Goal: Task Accomplishment & Management: Complete application form

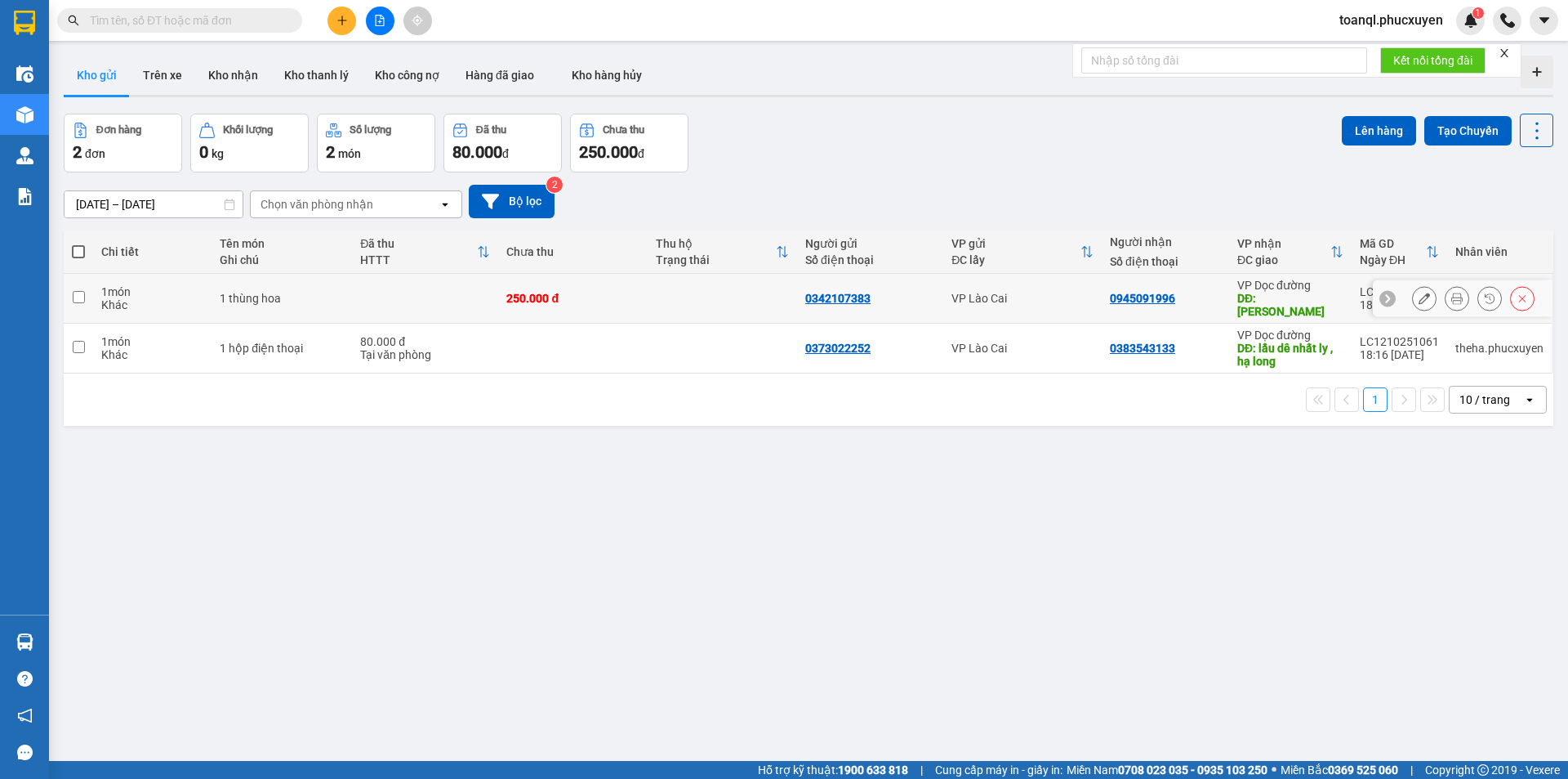
click at [1418, 296] on icon at bounding box center [1424, 298] width 12 height 12
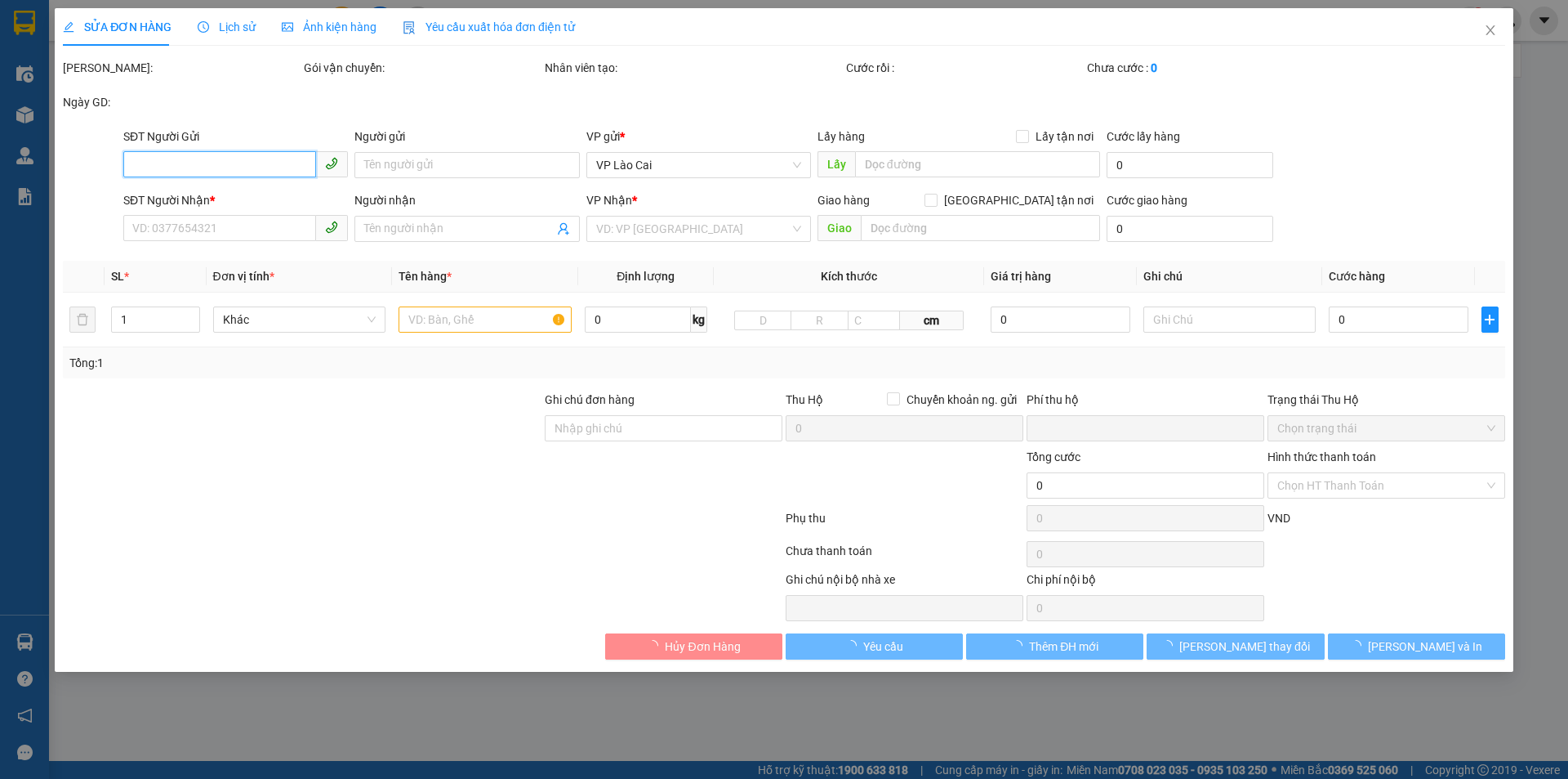
type input "0342107383"
type input "0945091996"
type input "CHÍ LINH"
type input "0"
type input "250.000"
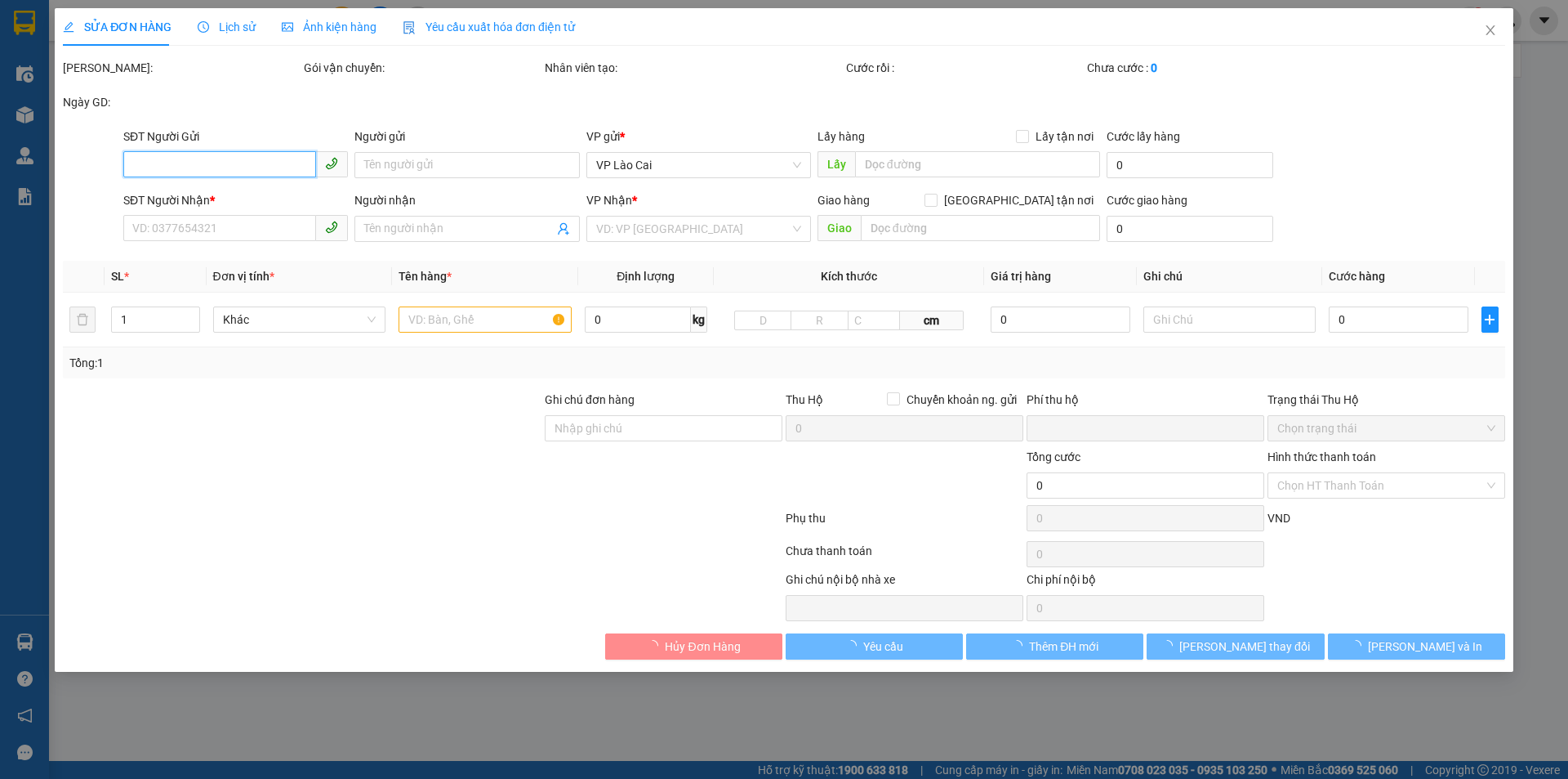
type input "250.000"
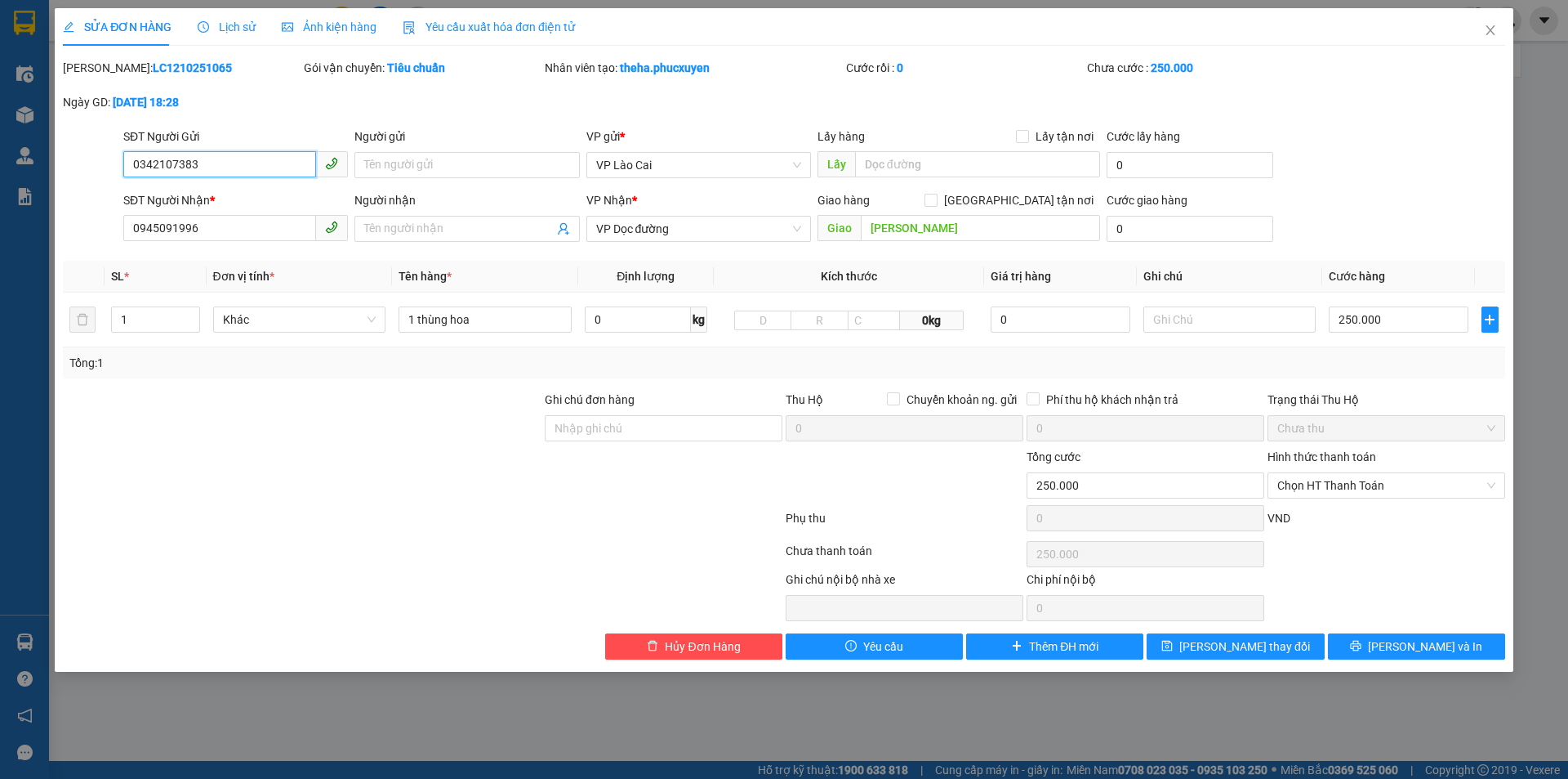
drag, startPoint x: 199, startPoint y: 164, endPoint x: 83, endPoint y: 194, distance: 119.8
click at [83, 194] on form "SĐT Người Gửi 0342107383 0342107383 Người gửi Tên người gửi VP gửi * VP Lào Cai…" at bounding box center [784, 188] width 1442 height 120
drag, startPoint x: 187, startPoint y: 230, endPoint x: 112, endPoint y: 242, distance: 76.0
click at [112, 242] on div "SĐT Người Nhận * 0945091996 0945091996 Người nhận Tên người nhận VP Nhận * VP D…" at bounding box center [784, 220] width 1446 height 57
click at [1491, 34] on icon "close" at bounding box center [1490, 30] width 13 height 13
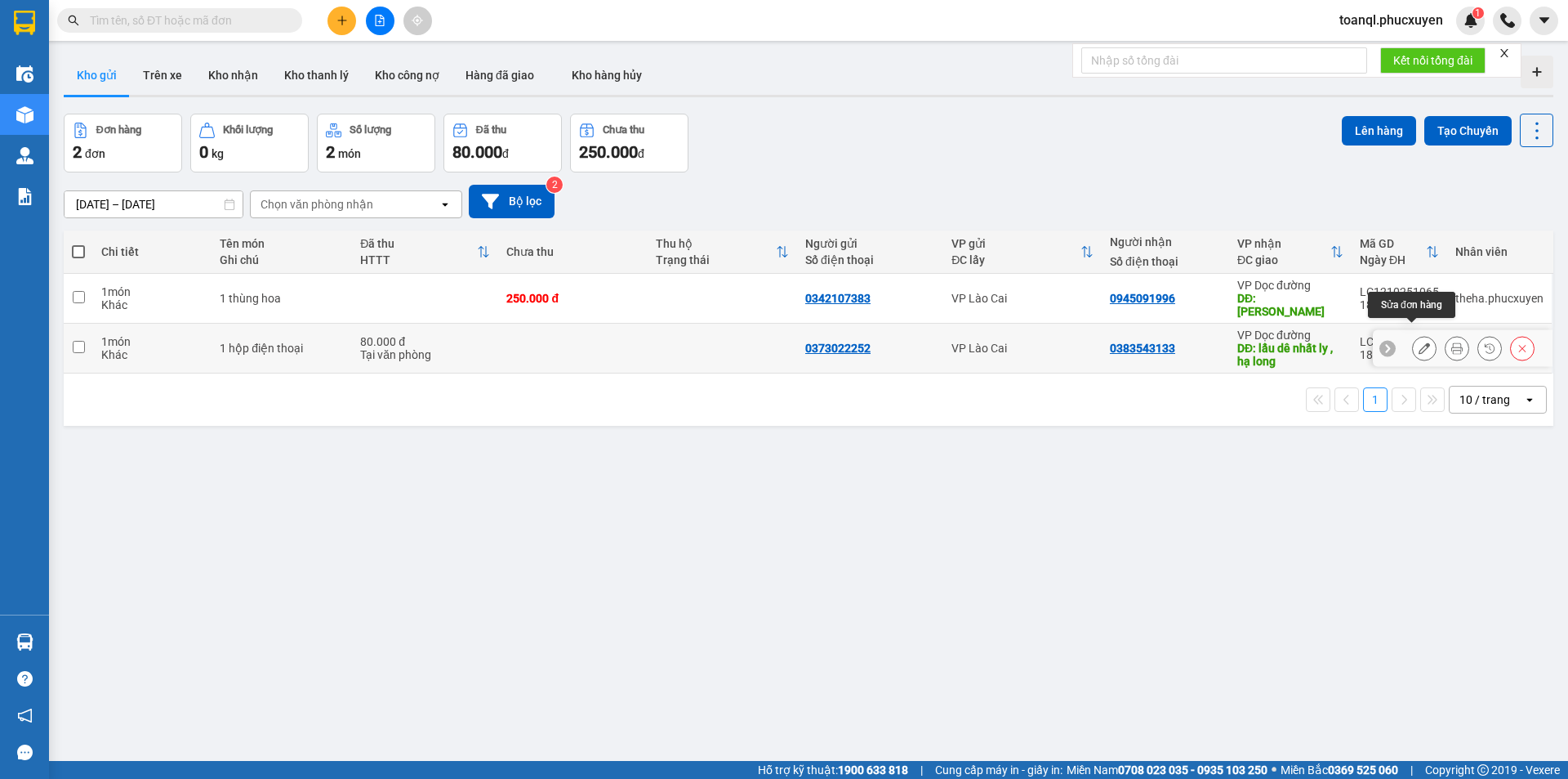
click at [1423, 334] on button at bounding box center [1424, 348] width 23 height 29
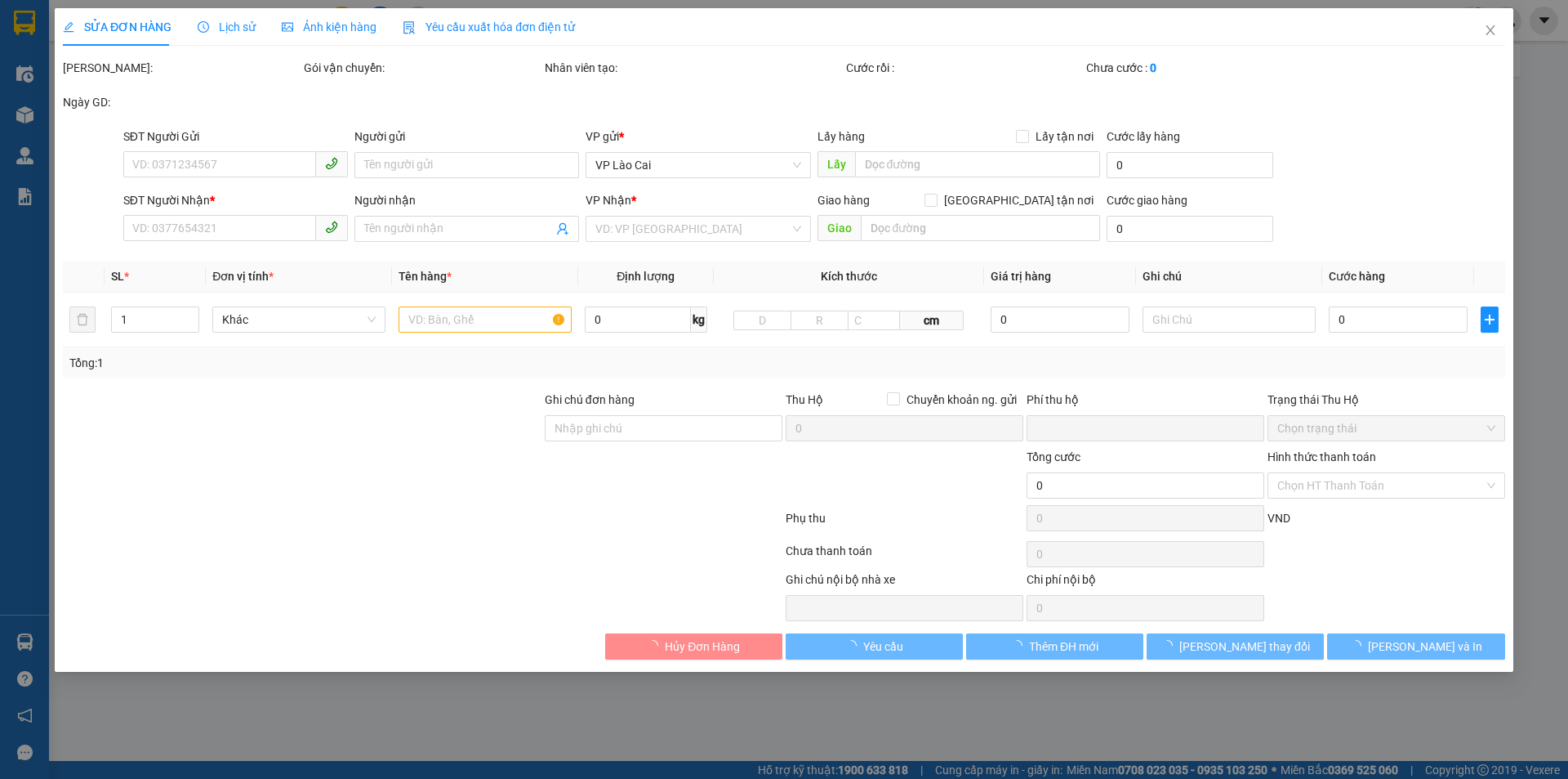
type input "0373022252"
type input "0383543133"
type input "lẩu dê nhất ly , hạ long"
type input "0"
type input "80.000"
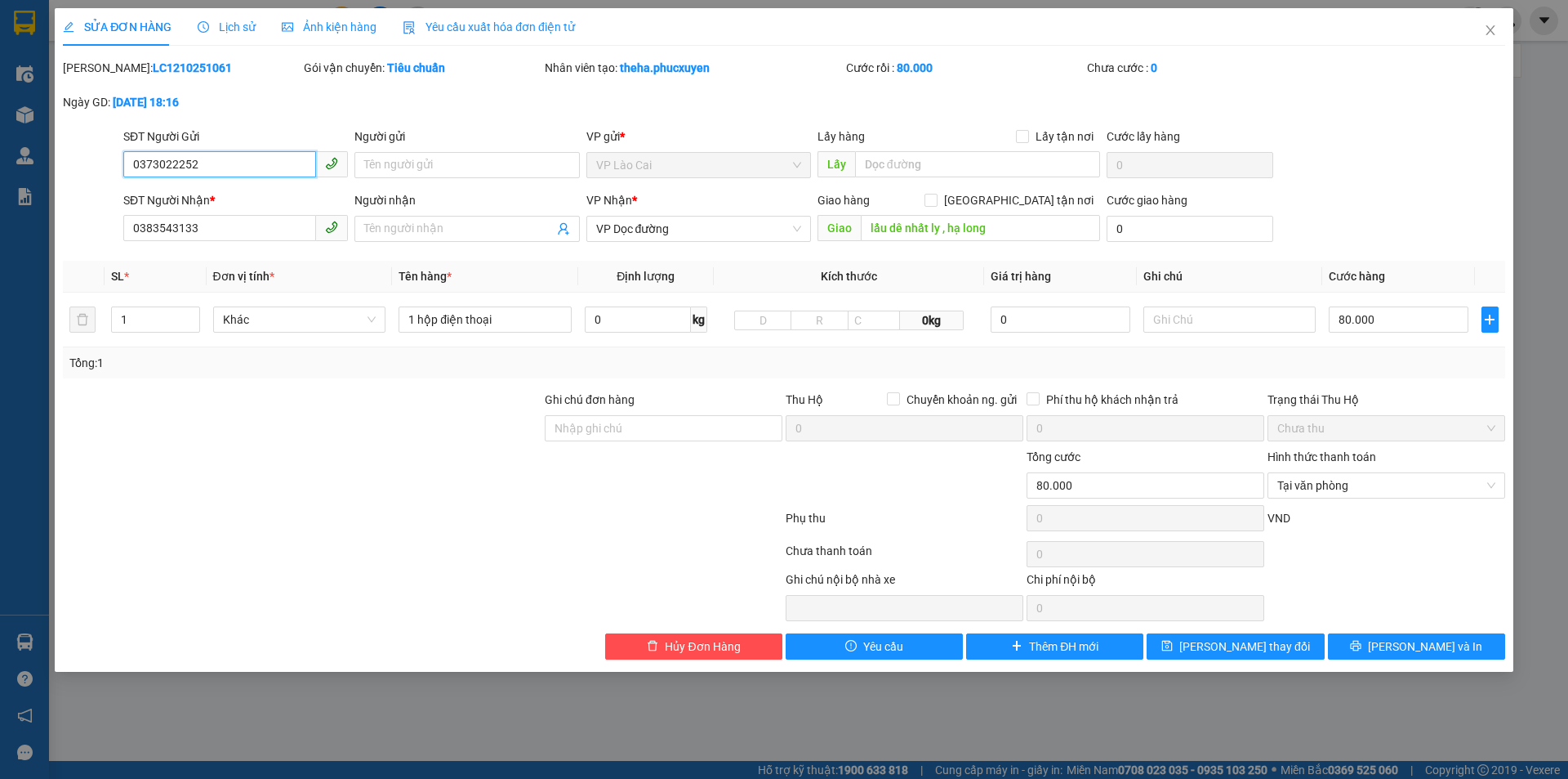
drag, startPoint x: 243, startPoint y: 164, endPoint x: 45, endPoint y: 173, distance: 198.2
click at [40, 176] on div "SỬA ĐƠN HÀNG Lịch sử Ảnh kiện hàng Yêu cầu xuất hóa đơn điện tử Total Paid Fee …" at bounding box center [784, 389] width 1568 height 779
drag, startPoint x: 137, startPoint y: 239, endPoint x: 42, endPoint y: 248, distance: 95.4
click at [42, 248] on div "SỬA ĐƠN HÀNG Lịch sử Ảnh kiện hàng Yêu cầu xuất hóa đơn điện tử Total Paid Fee …" at bounding box center [784, 389] width 1568 height 779
click at [1489, 30] on icon "close" at bounding box center [1489, 31] width 9 height 10
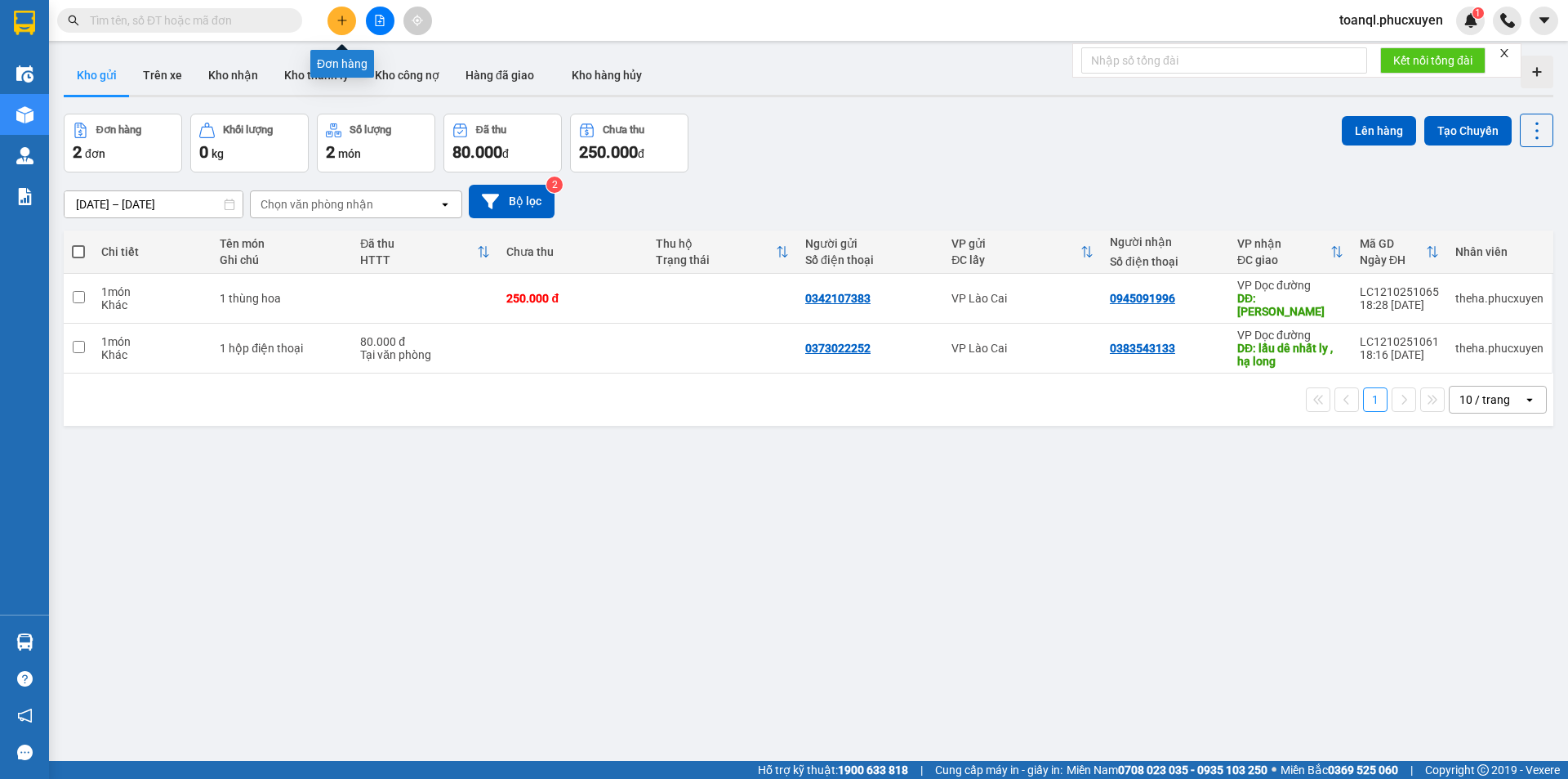
click at [345, 26] on icon "plus" at bounding box center [342, 21] width 12 height 12
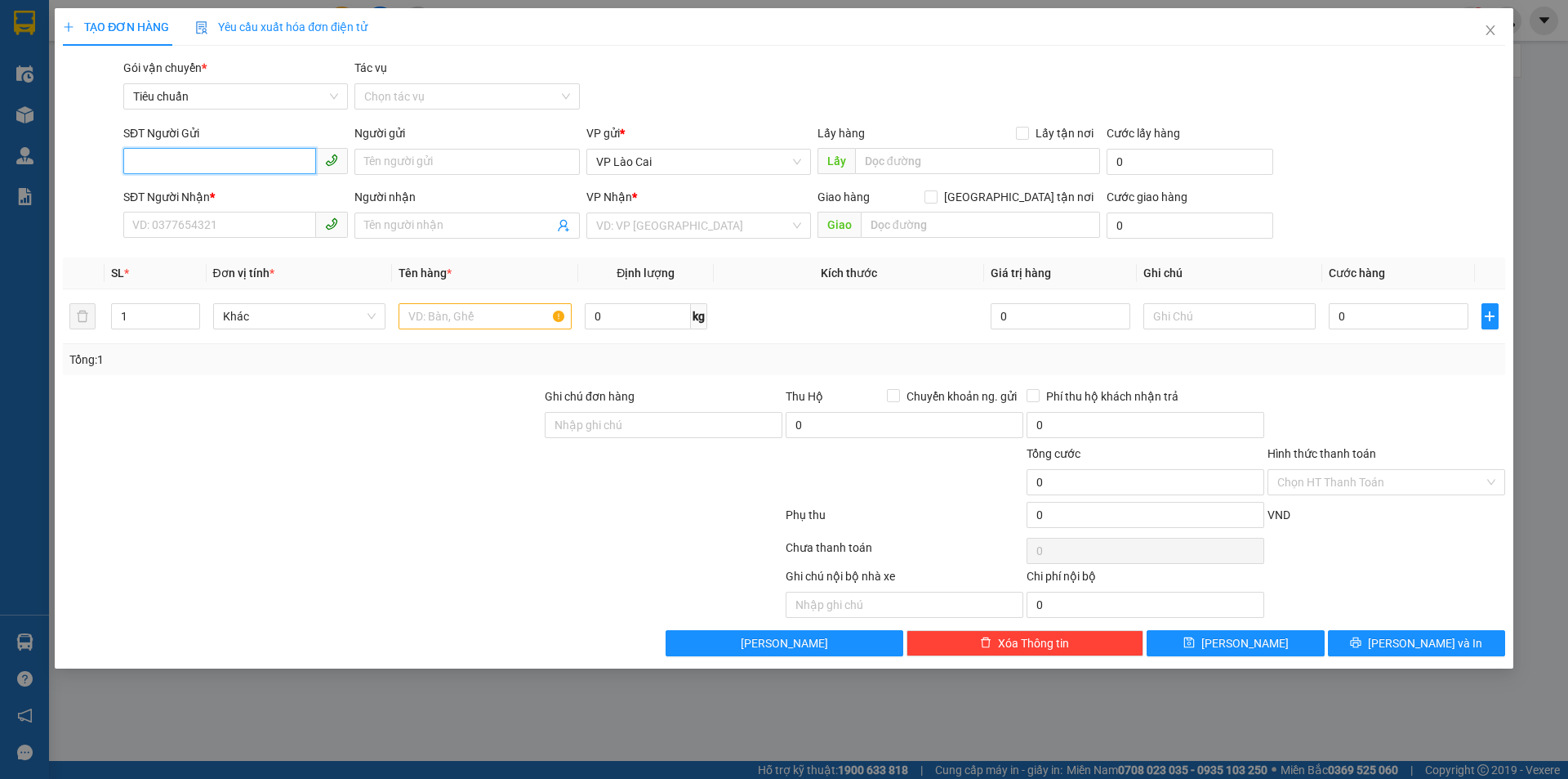
click at [225, 164] on input "SĐT Người Gửi" at bounding box center [219, 161] width 192 height 26
type input "0"
click at [263, 221] on input "SĐT Người Nhận *" at bounding box center [219, 224] width 192 height 26
drag, startPoint x: 219, startPoint y: 225, endPoint x: 112, endPoint y: 238, distance: 107.8
click at [112, 238] on div "SĐT Người Nhận * 0985695040 0985695040 Người nhận Tên người nhận VP Nhận * VD: …" at bounding box center [784, 216] width 1446 height 57
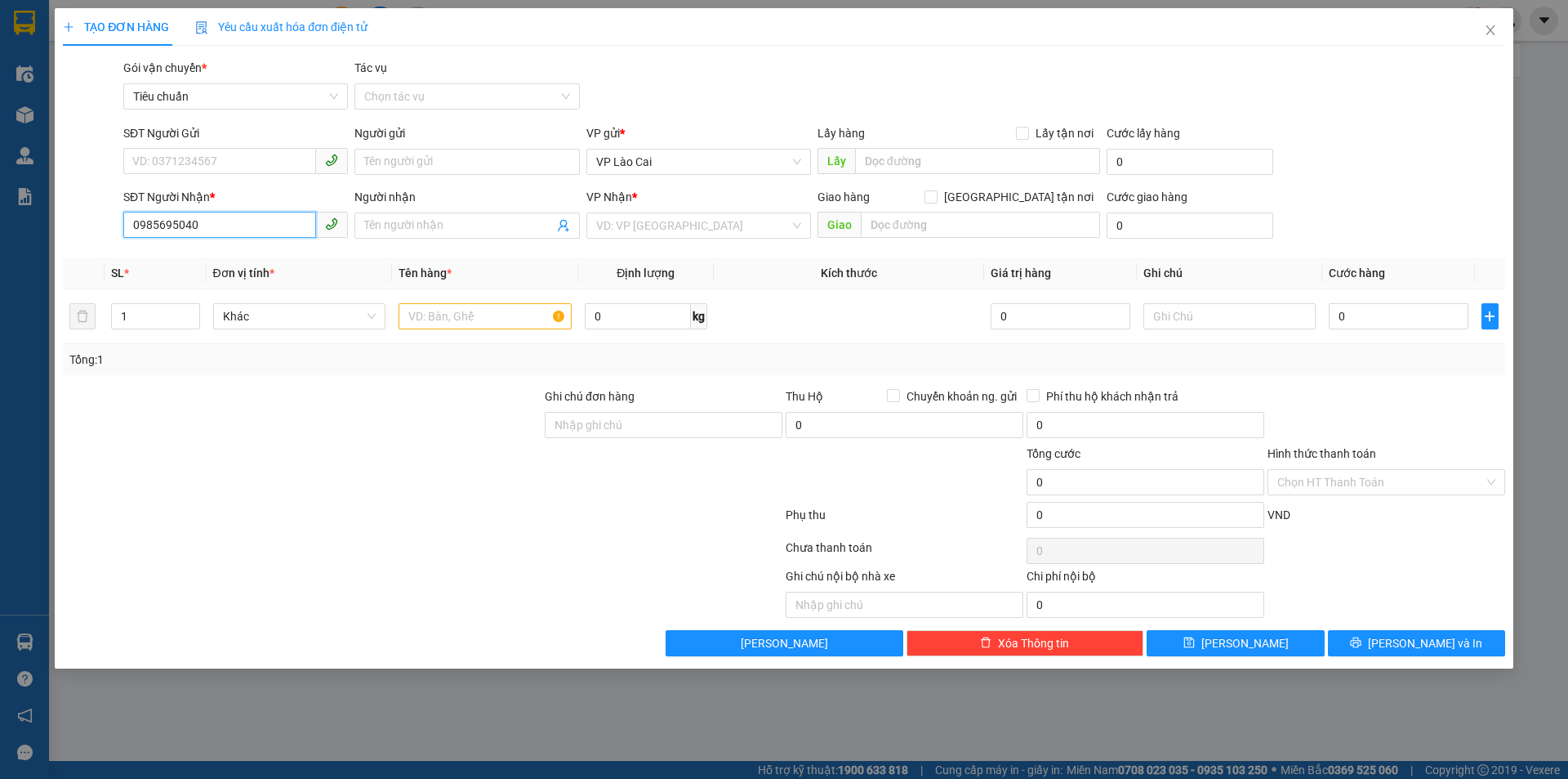
type input "0985695040"
click at [704, 210] on div "VP Nhận *" at bounding box center [699, 199] width 225 height 25
click at [651, 234] on input "search" at bounding box center [693, 225] width 193 height 25
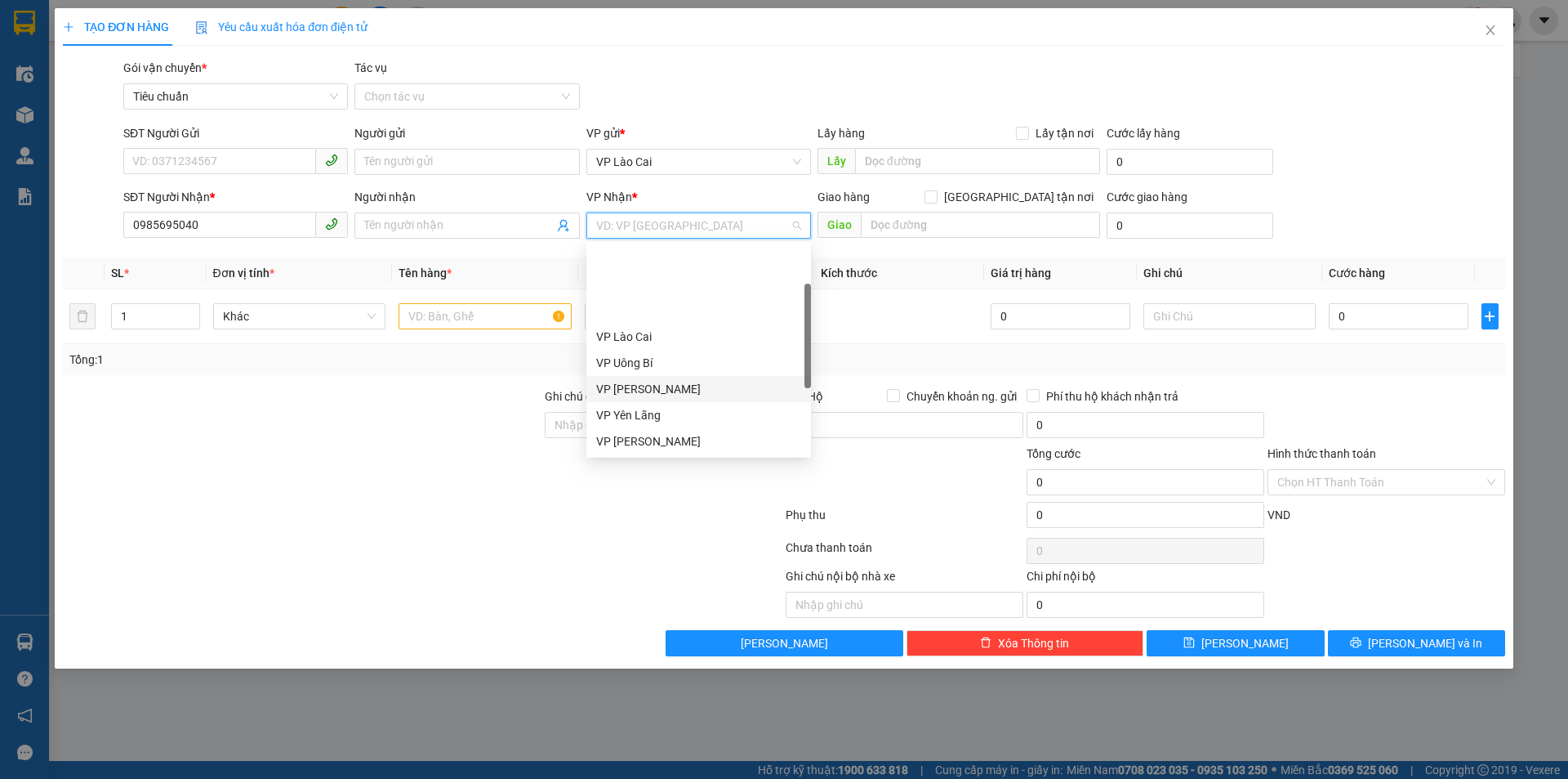
scroll to position [262, 0]
click at [652, 438] on div "VP Dọc đường" at bounding box center [699, 441] width 205 height 18
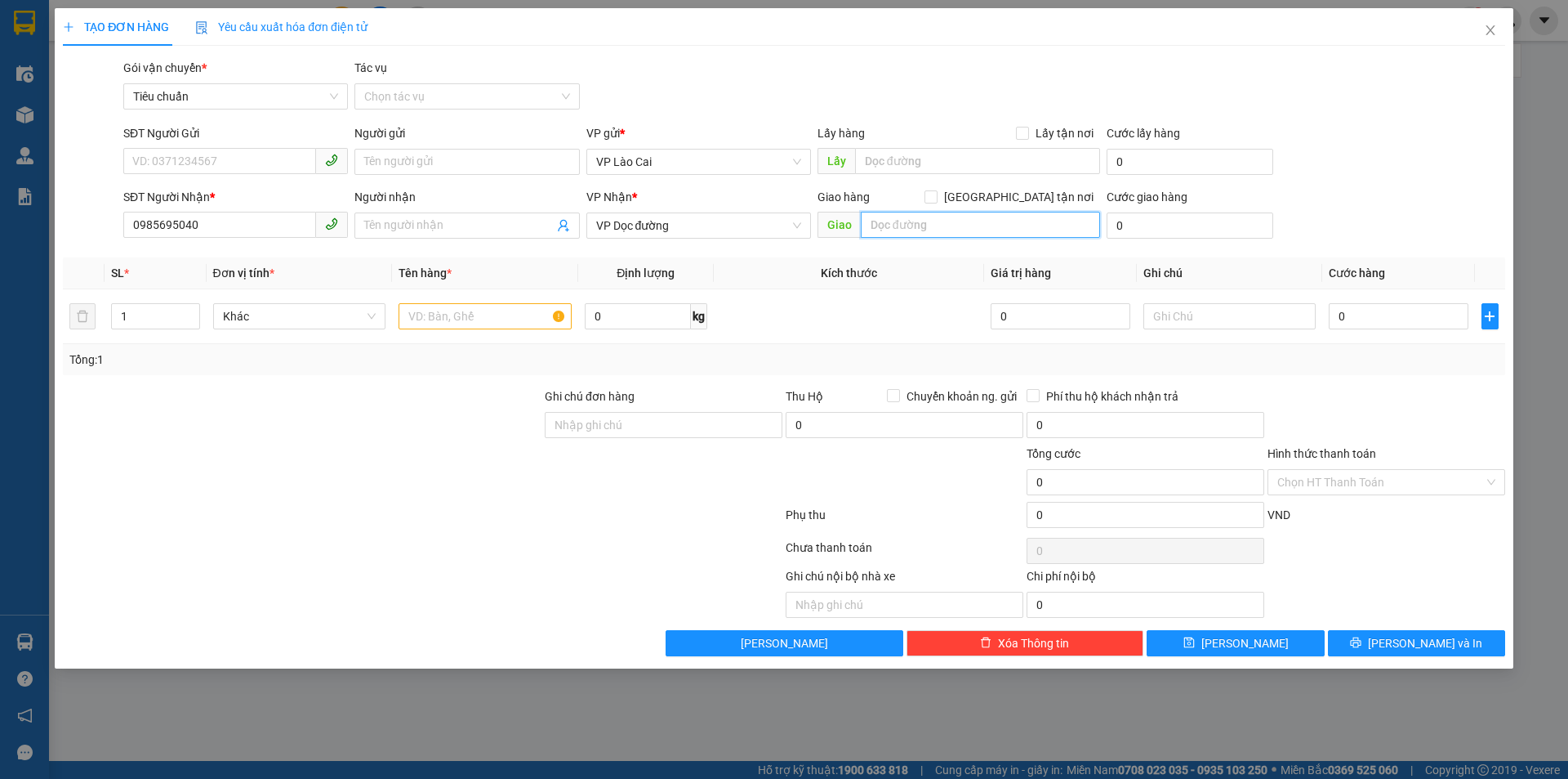
click at [1030, 235] on input "text" at bounding box center [980, 224] width 239 height 26
type input "BÃI CHÁY"
drag, startPoint x: 446, startPoint y: 320, endPoint x: 452, endPoint y: 313, distance: 9.2
click at [448, 320] on input "text" at bounding box center [485, 316] width 173 height 26
type input "2 BAO KHOAI"
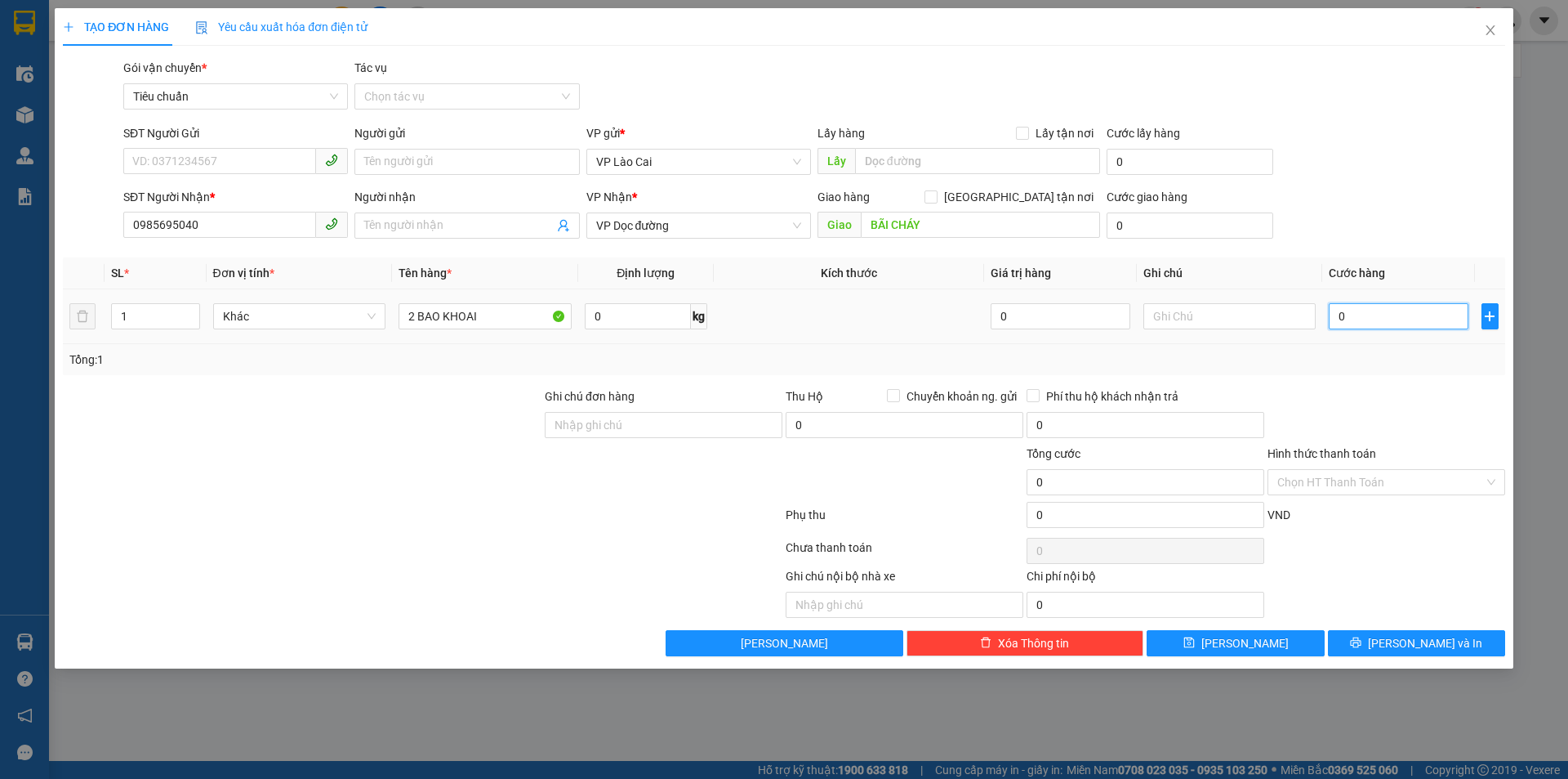
click at [1447, 326] on input "0" at bounding box center [1397, 316] width 139 height 26
click at [1444, 320] on input "0" at bounding box center [1397, 316] width 139 height 26
click at [1423, 313] on input "0" at bounding box center [1397, 316] width 139 height 26
click at [1411, 317] on input "0" at bounding box center [1397, 316] width 139 height 26
type input "03"
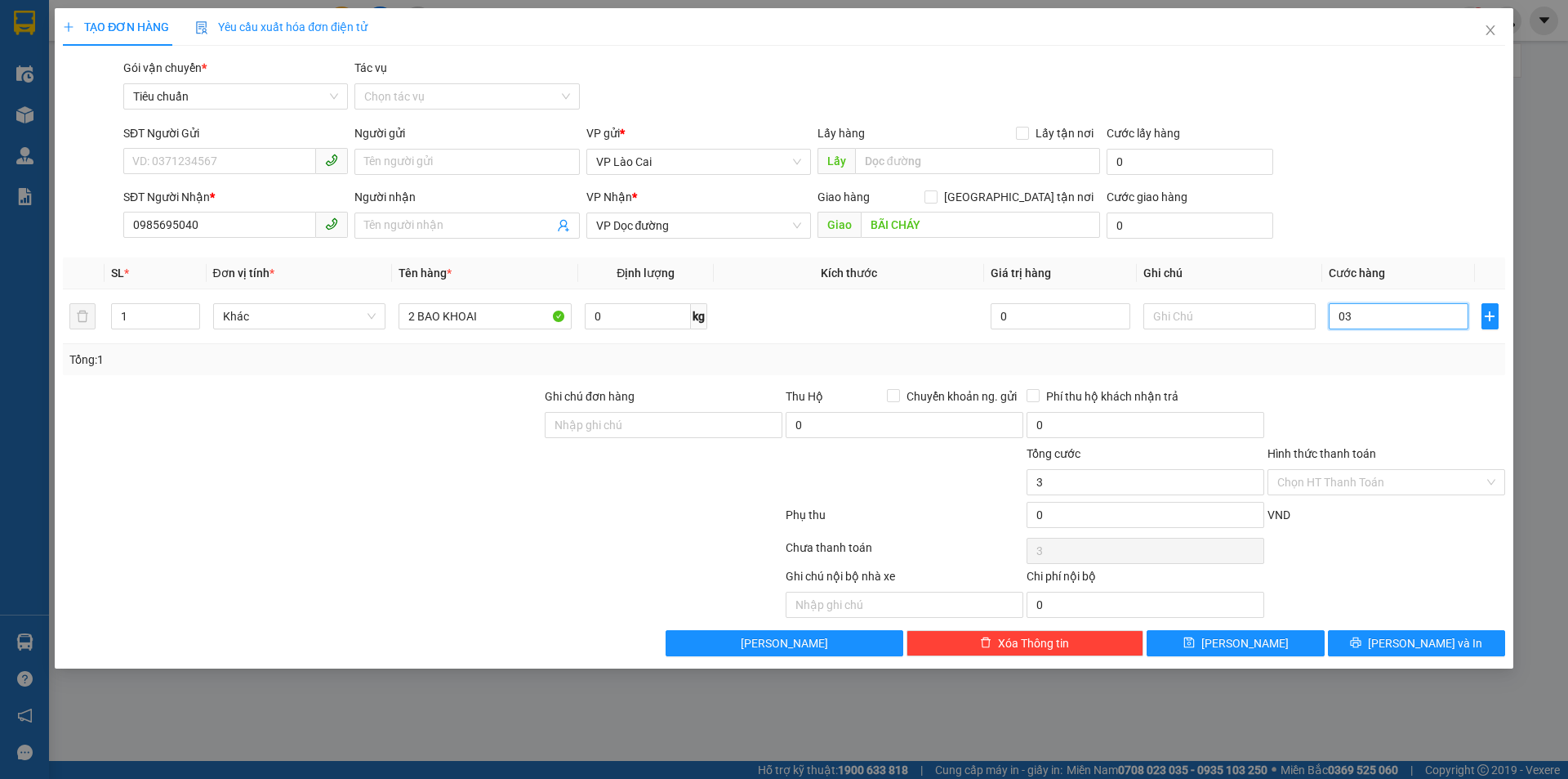
type input "3"
type input "030"
type input "30"
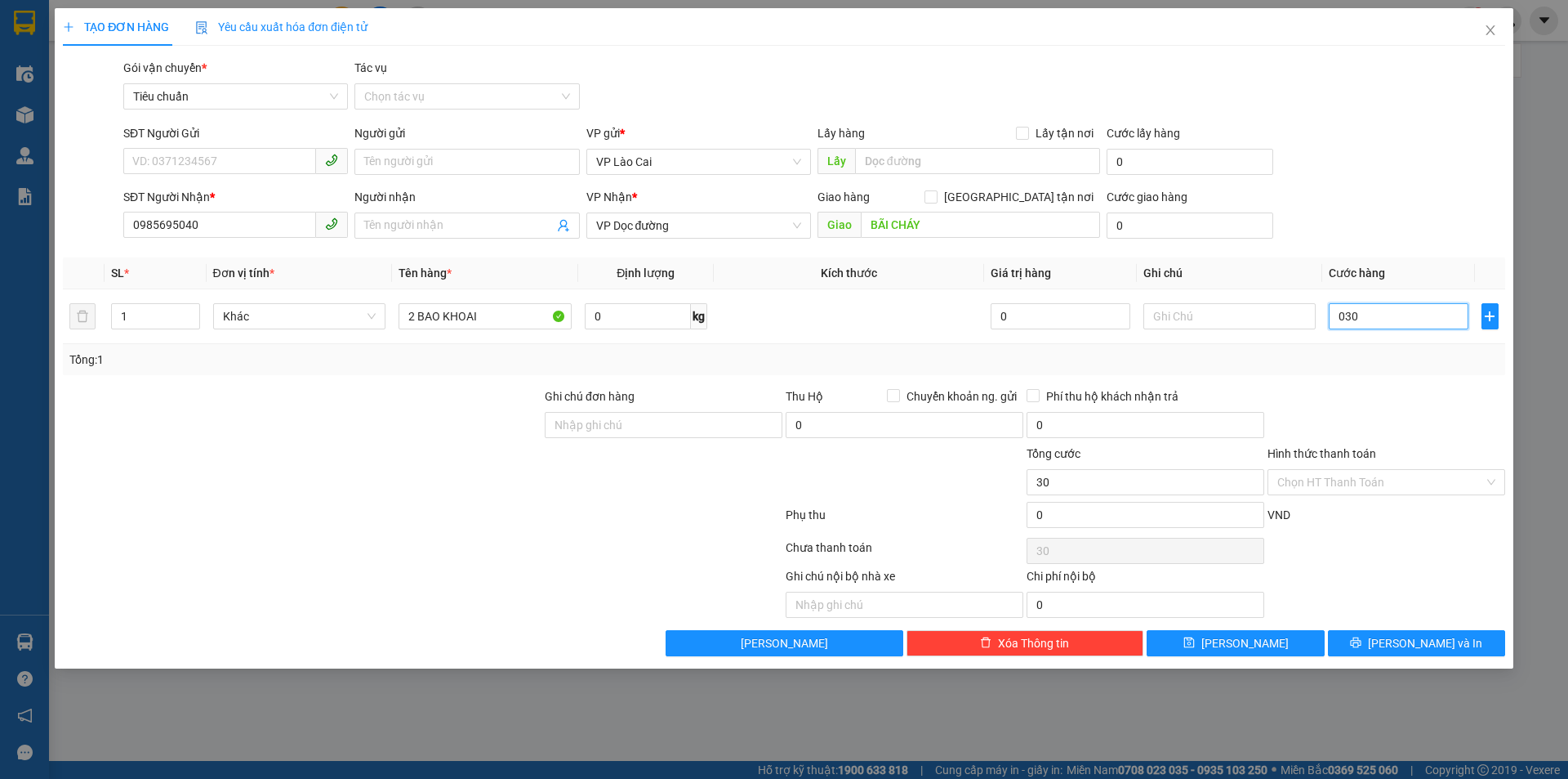
type input "0.300"
type input "300"
type input "300.000"
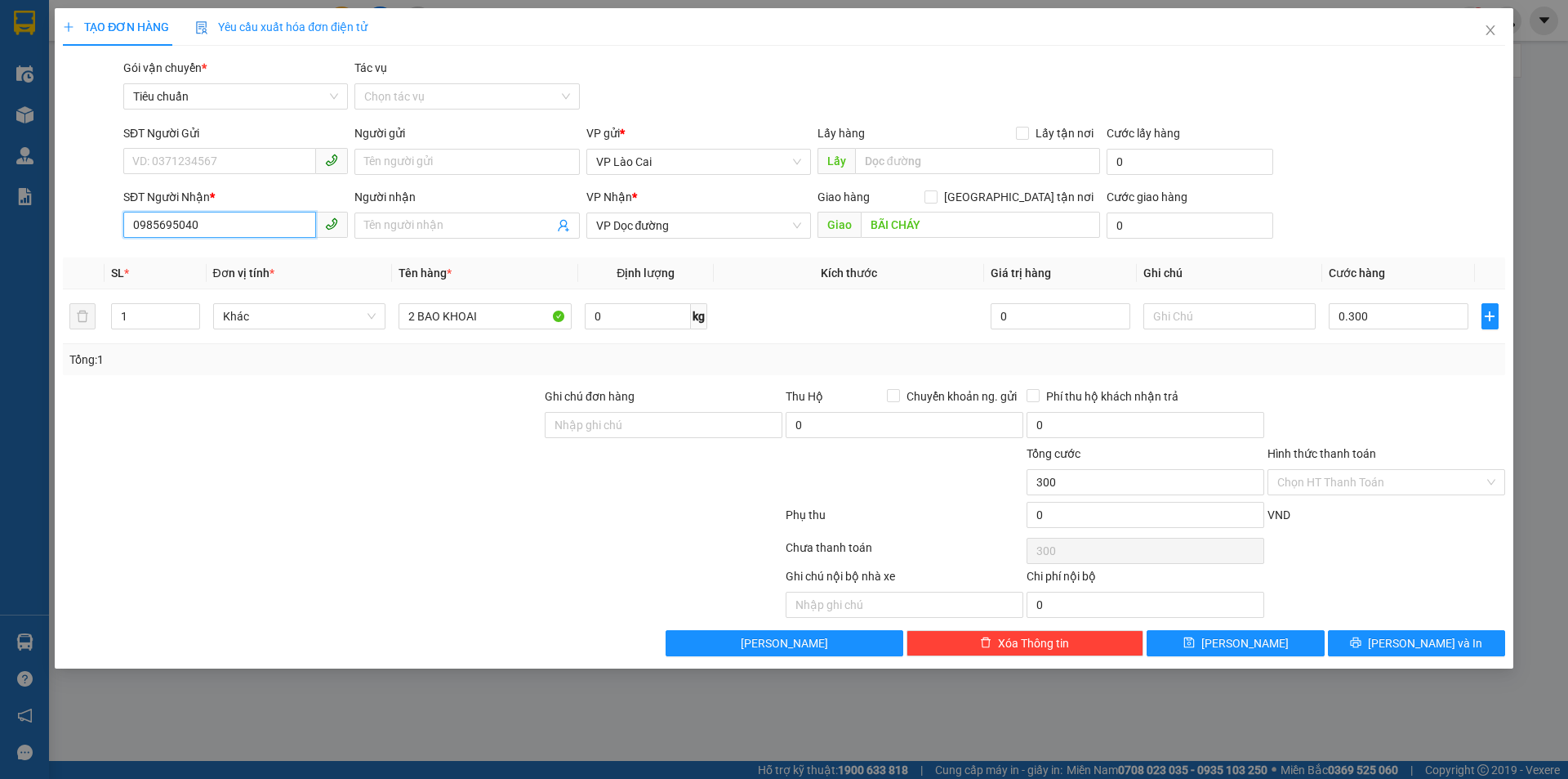
type input "300.000"
drag, startPoint x: 219, startPoint y: 230, endPoint x: 69, endPoint y: 264, distance: 153.8
click at [69, 264] on div "Transit Pickup Surcharge Ids Transit Deliver Surcharge Ids Transit Deliver Surc…" at bounding box center [784, 357] width 1442 height 597
click at [1437, 644] on span "Lưu và In" at bounding box center [1425, 643] width 114 height 18
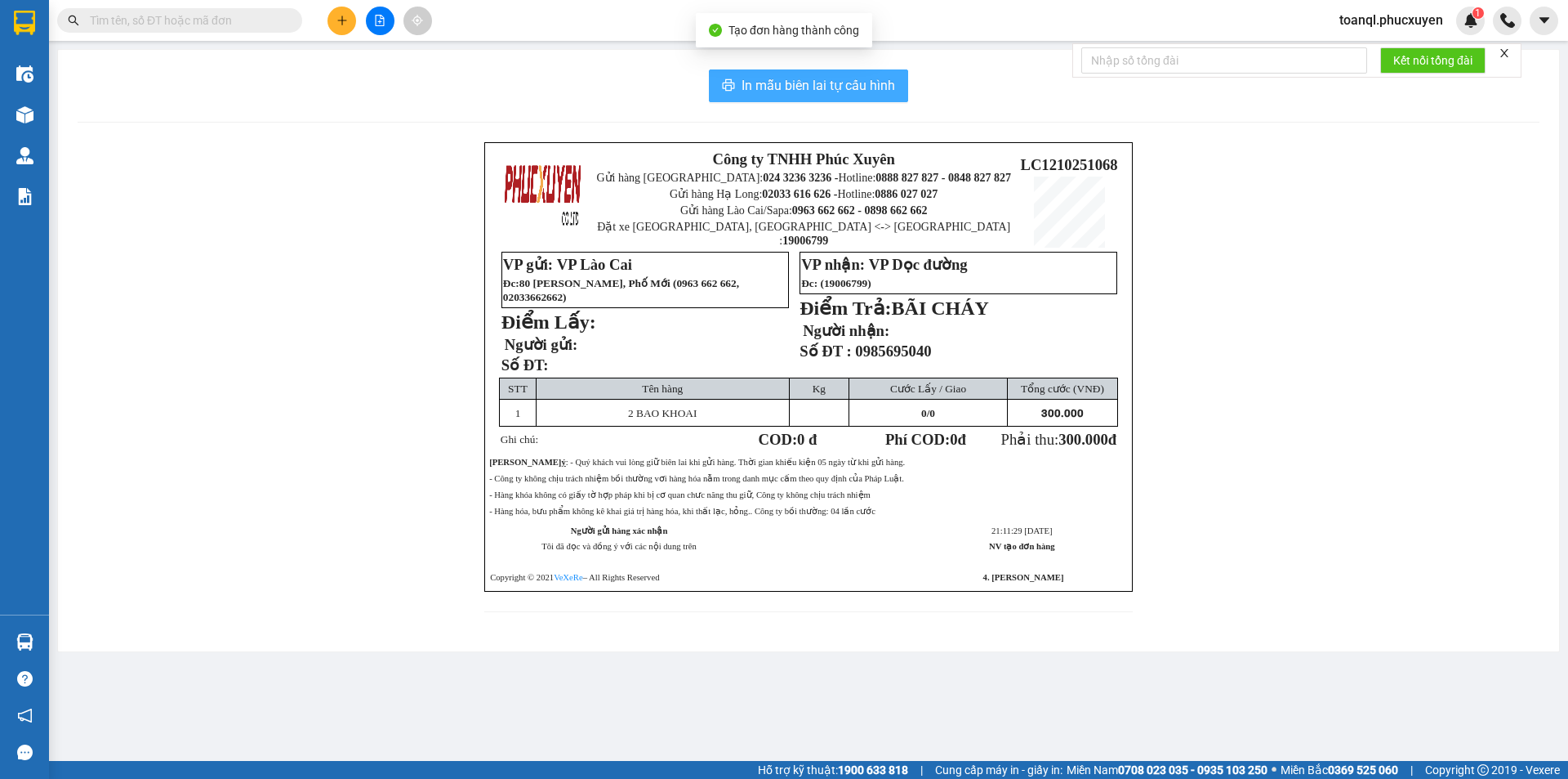
click at [802, 78] on span "In mẫu biên lai tự cấu hình" at bounding box center [818, 85] width 154 height 21
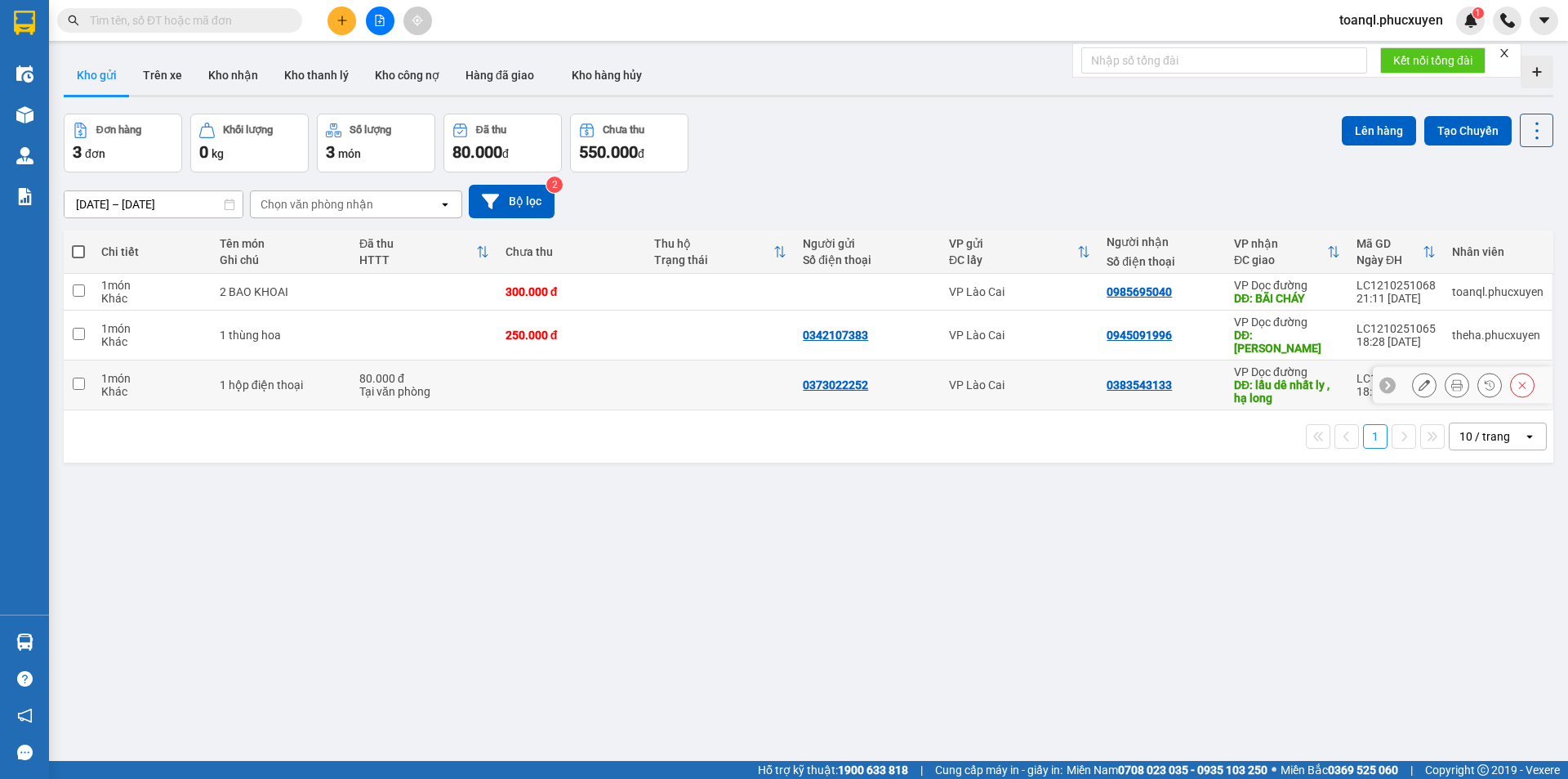
click at [471, 385] on div "Tại văn phòng" at bounding box center [424, 391] width 130 height 13
checkbox input "true"
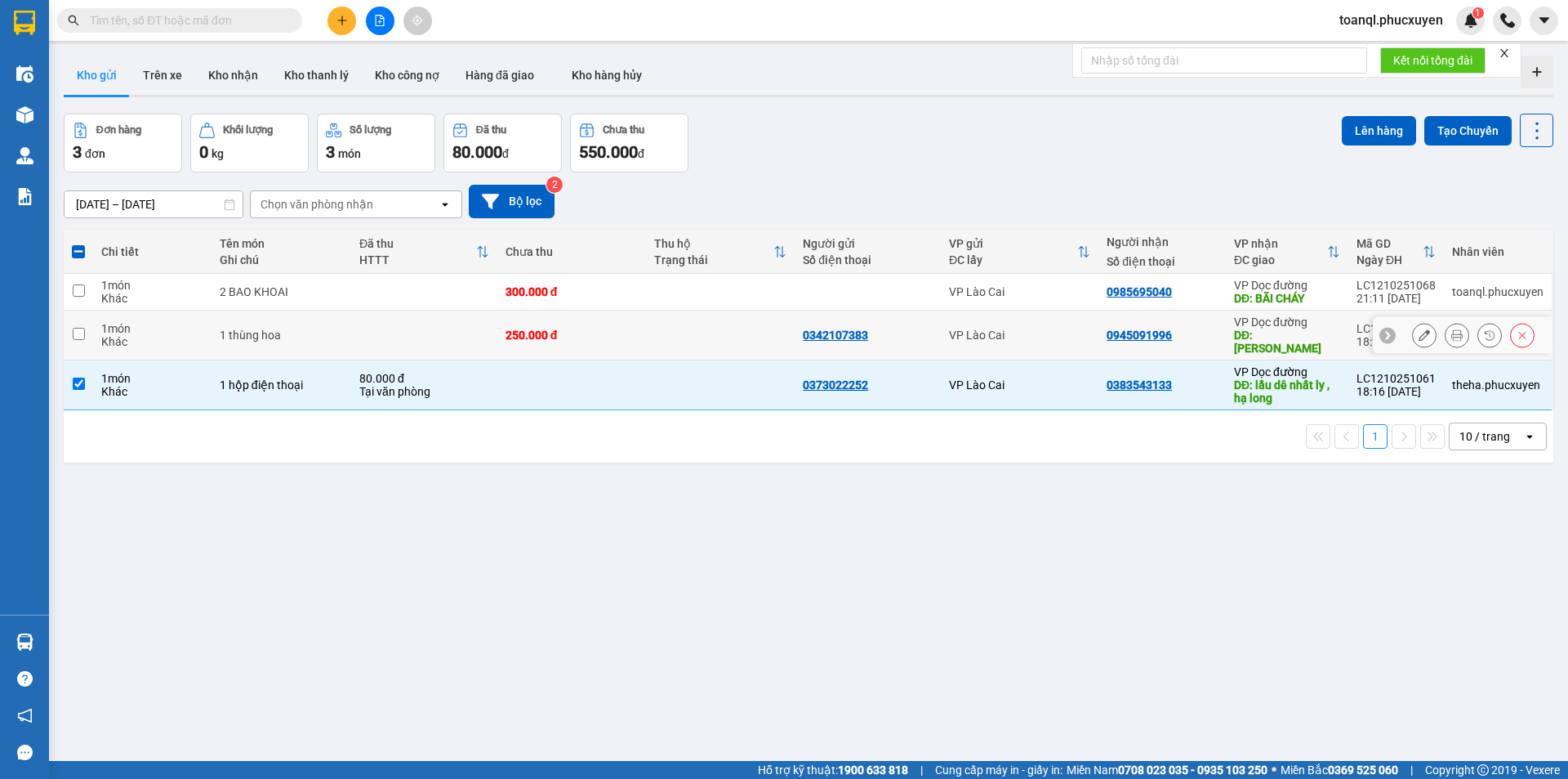
click at [471, 316] on td at bounding box center [424, 335] width 146 height 49
checkbox input "true"
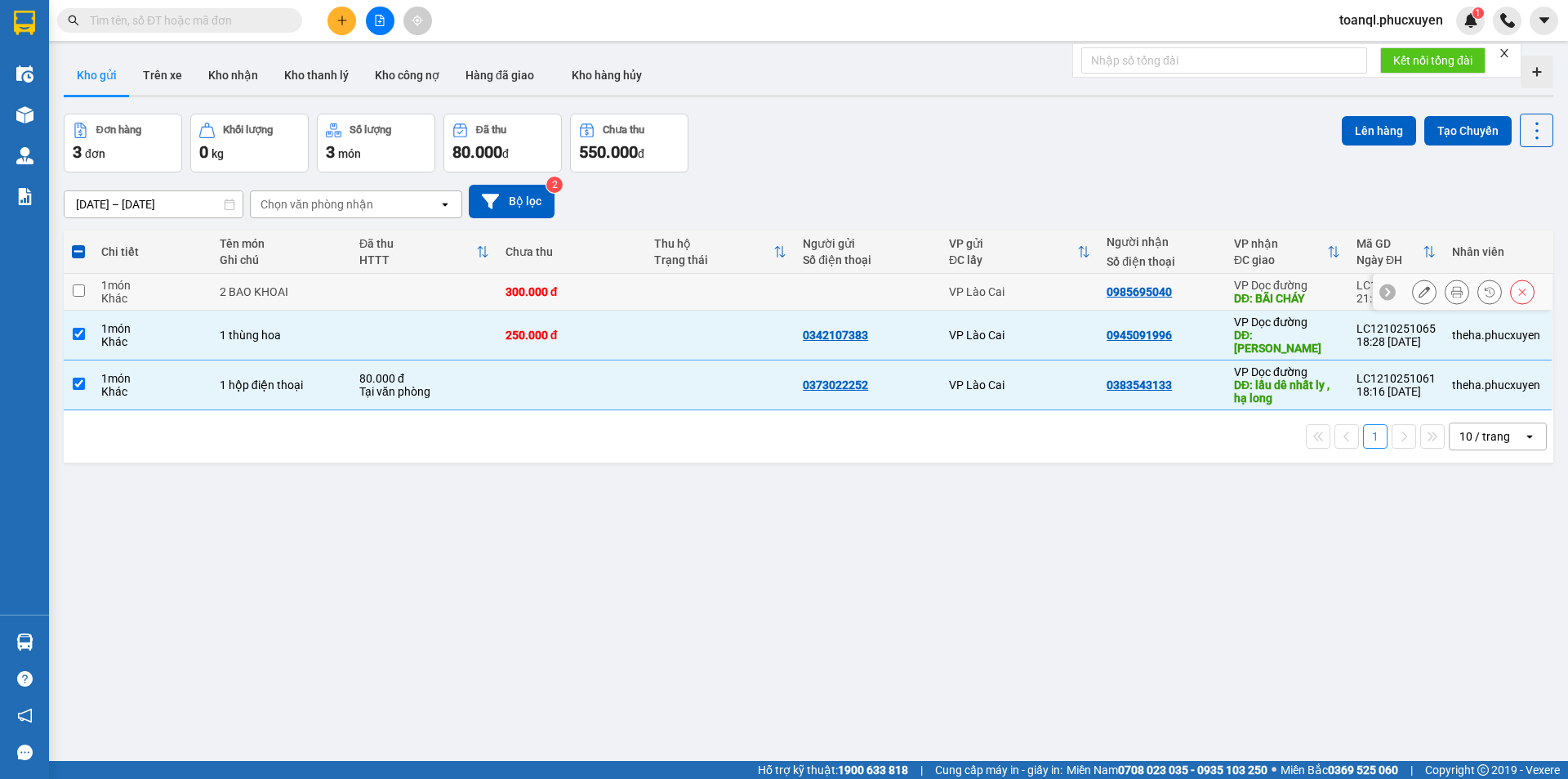
click at [483, 292] on td at bounding box center [424, 291] width 146 height 37
checkbox input "true"
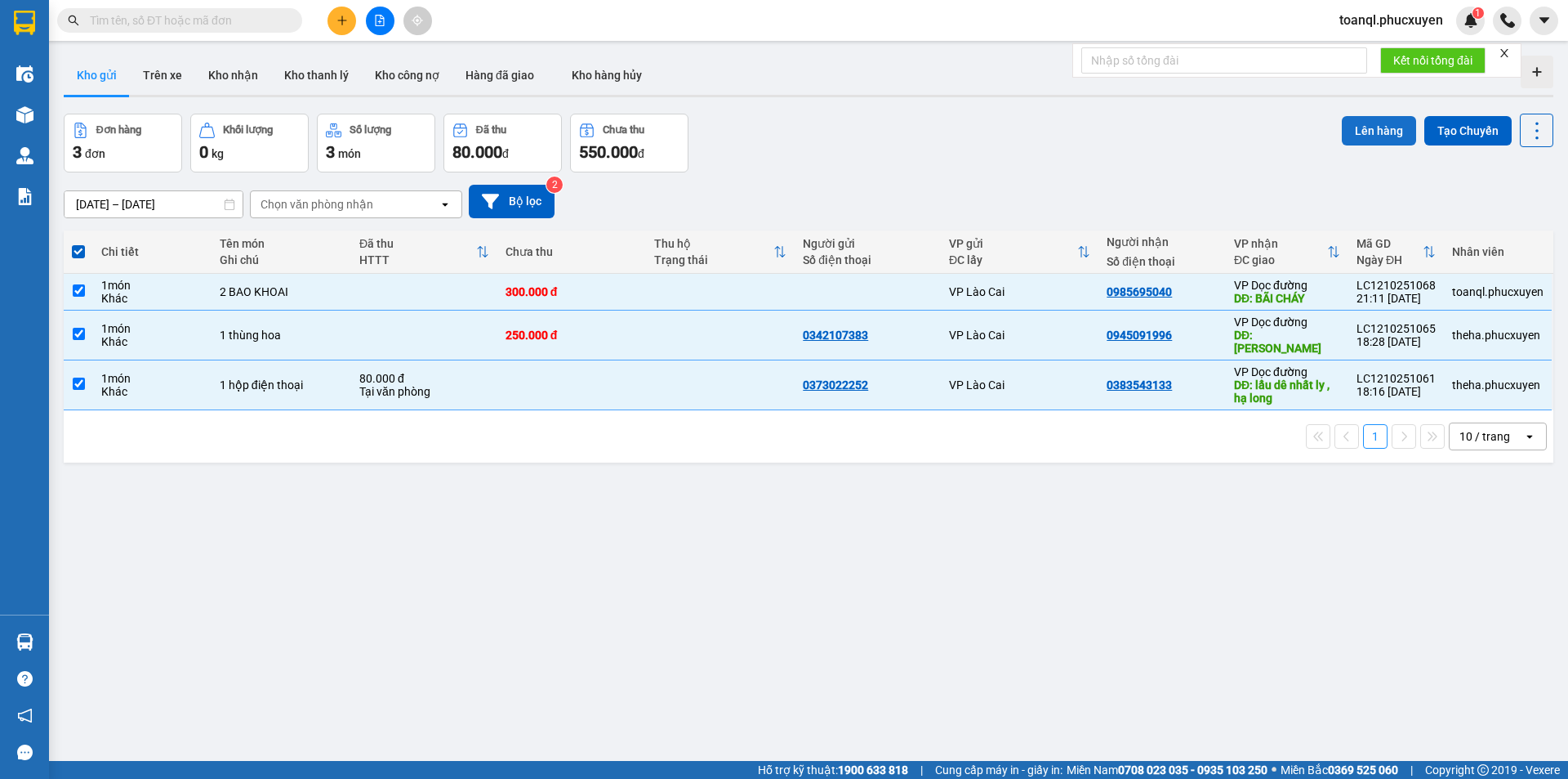
click at [1382, 126] on button "Lên hàng" at bounding box center [1379, 131] width 74 height 30
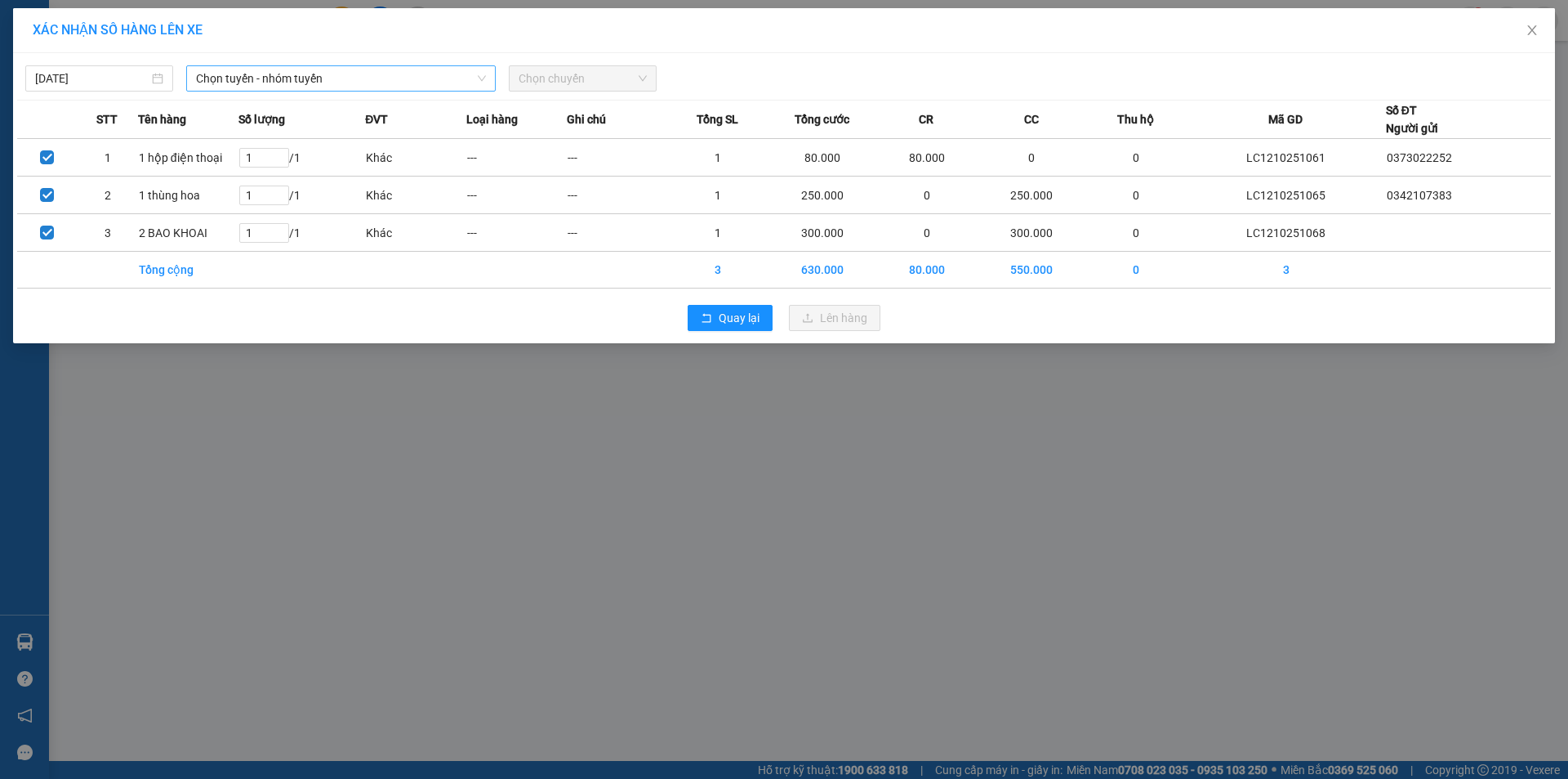
click at [272, 74] on span "Chọn tuyến - nhóm tuyến" at bounding box center [341, 78] width 290 height 25
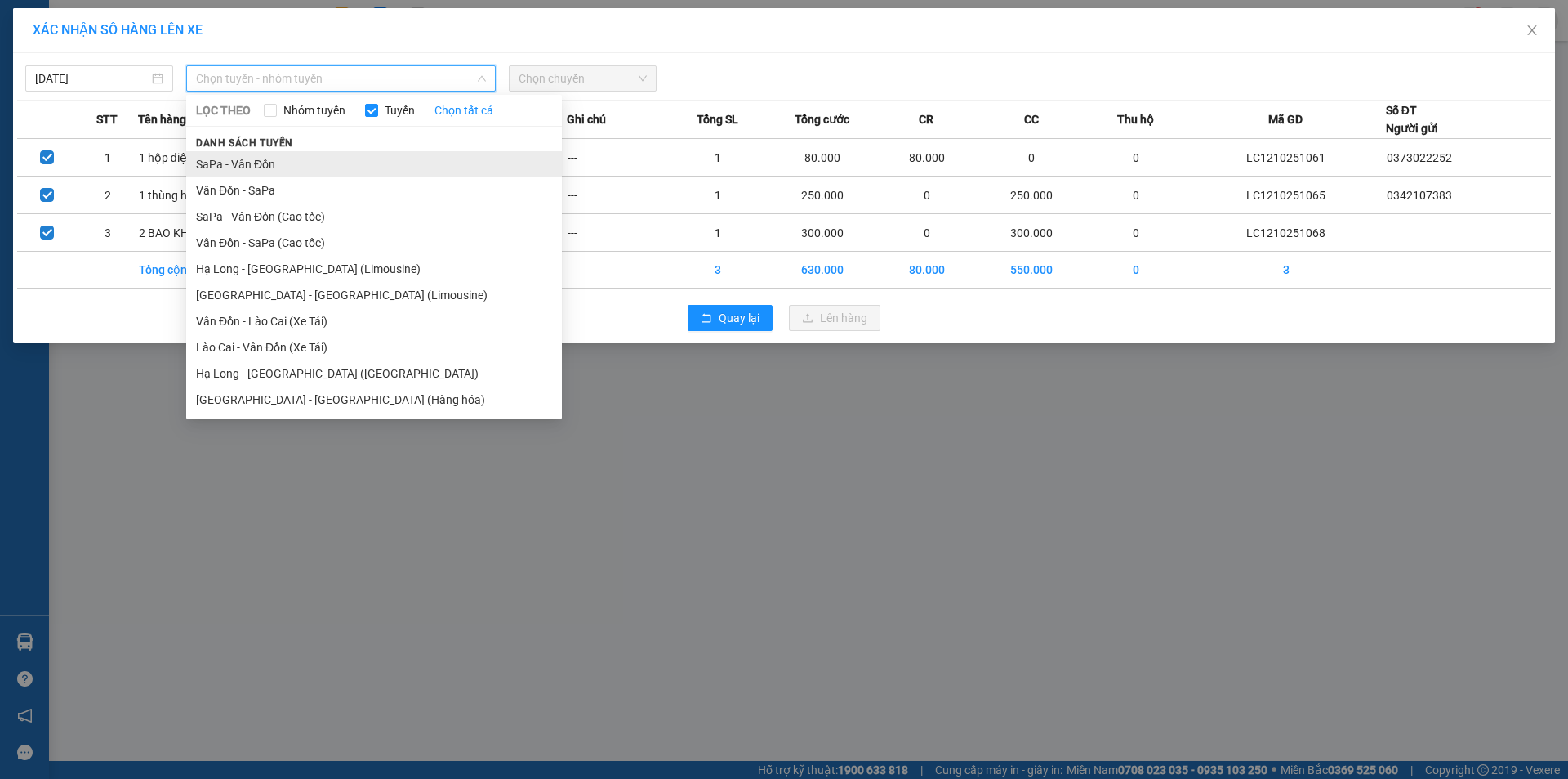
click at [249, 170] on li "SaPa - Vân Đồn" at bounding box center [374, 164] width 376 height 26
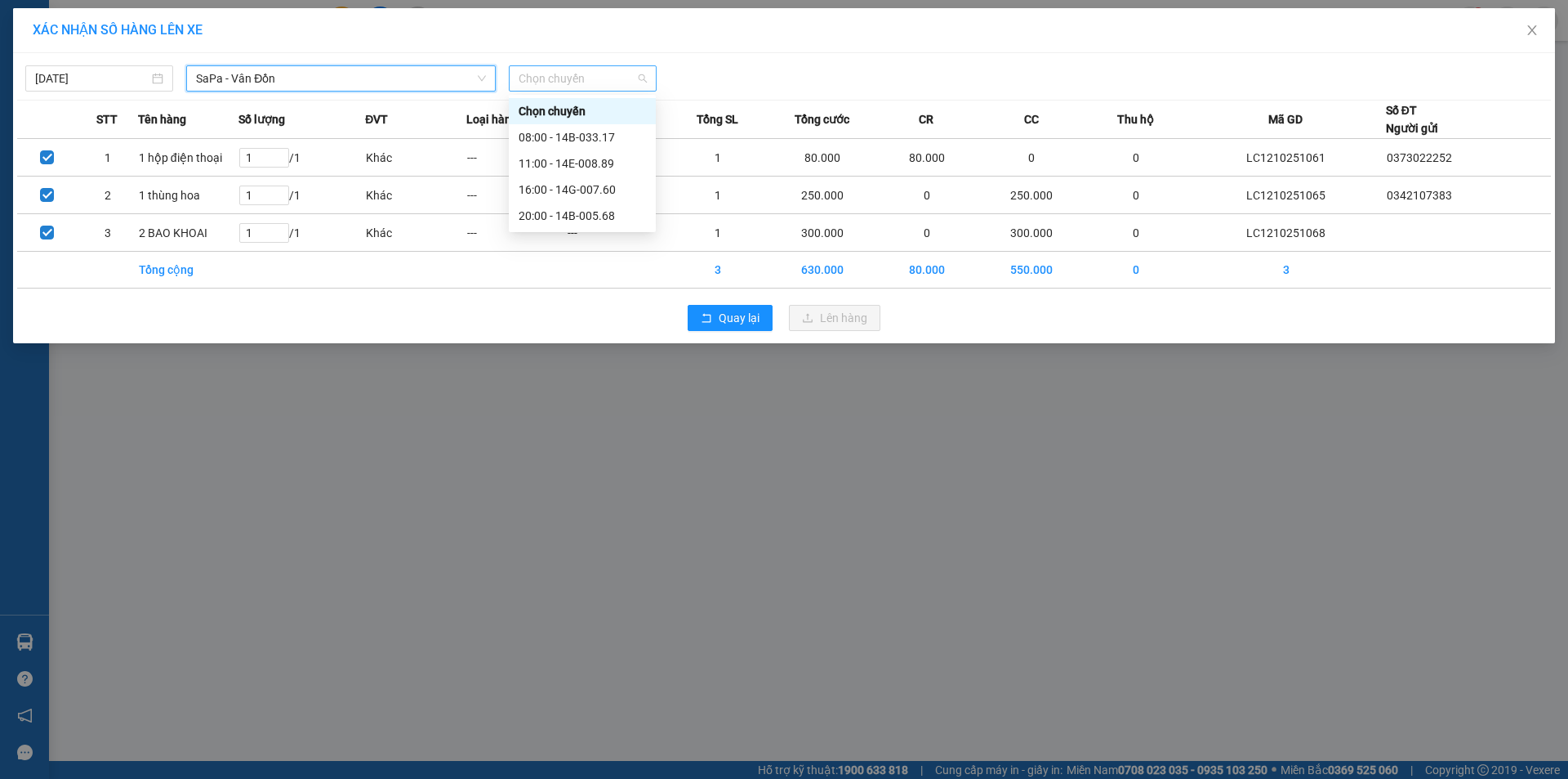
click at [633, 78] on span "Chọn chuyến" at bounding box center [583, 78] width 128 height 25
click at [592, 215] on div "20:00 - 14B-005.68" at bounding box center [582, 215] width 127 height 18
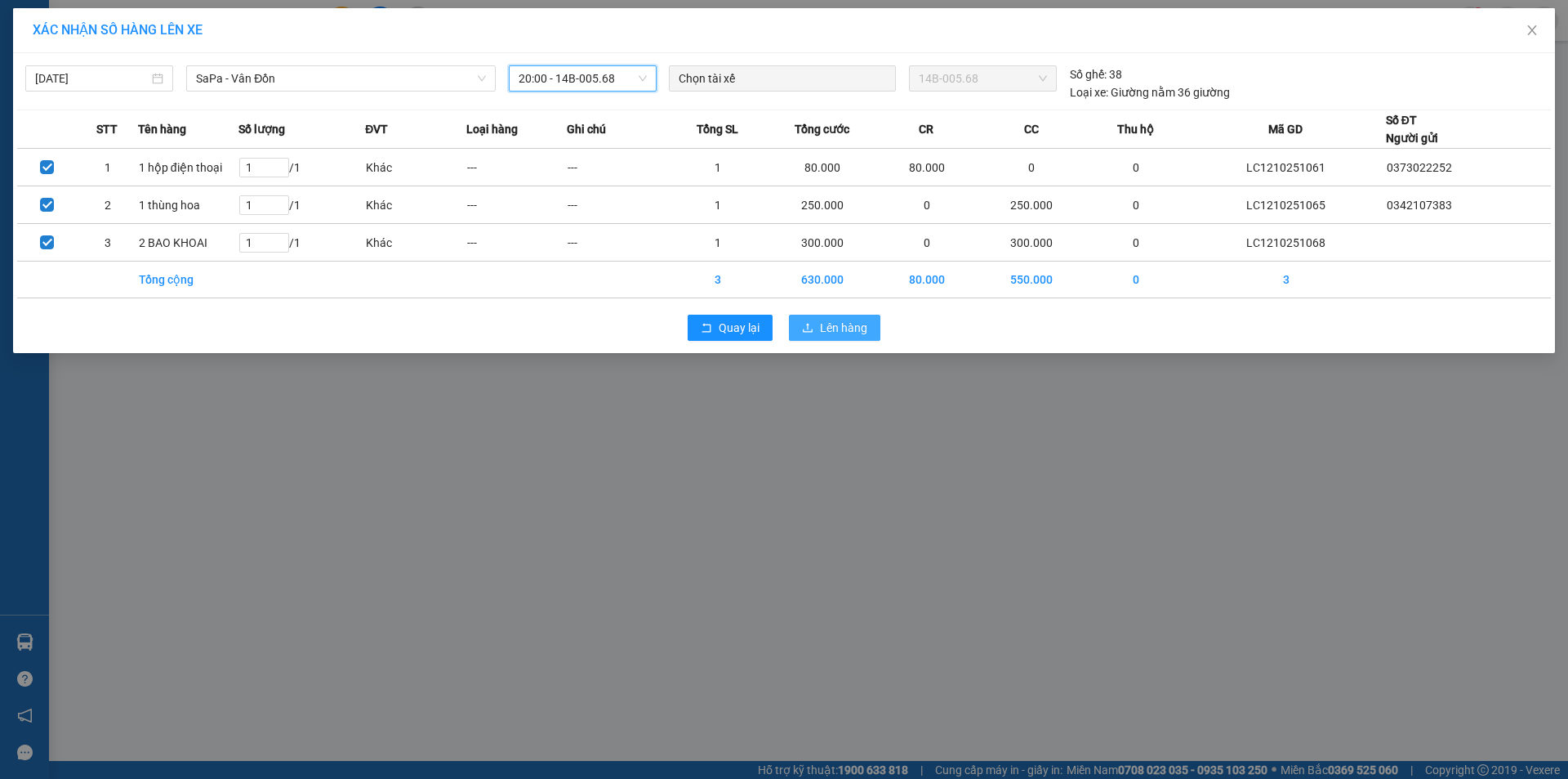
click at [846, 317] on button "Lên hàng" at bounding box center [834, 328] width 92 height 26
